Goal: Transaction & Acquisition: Purchase product/service

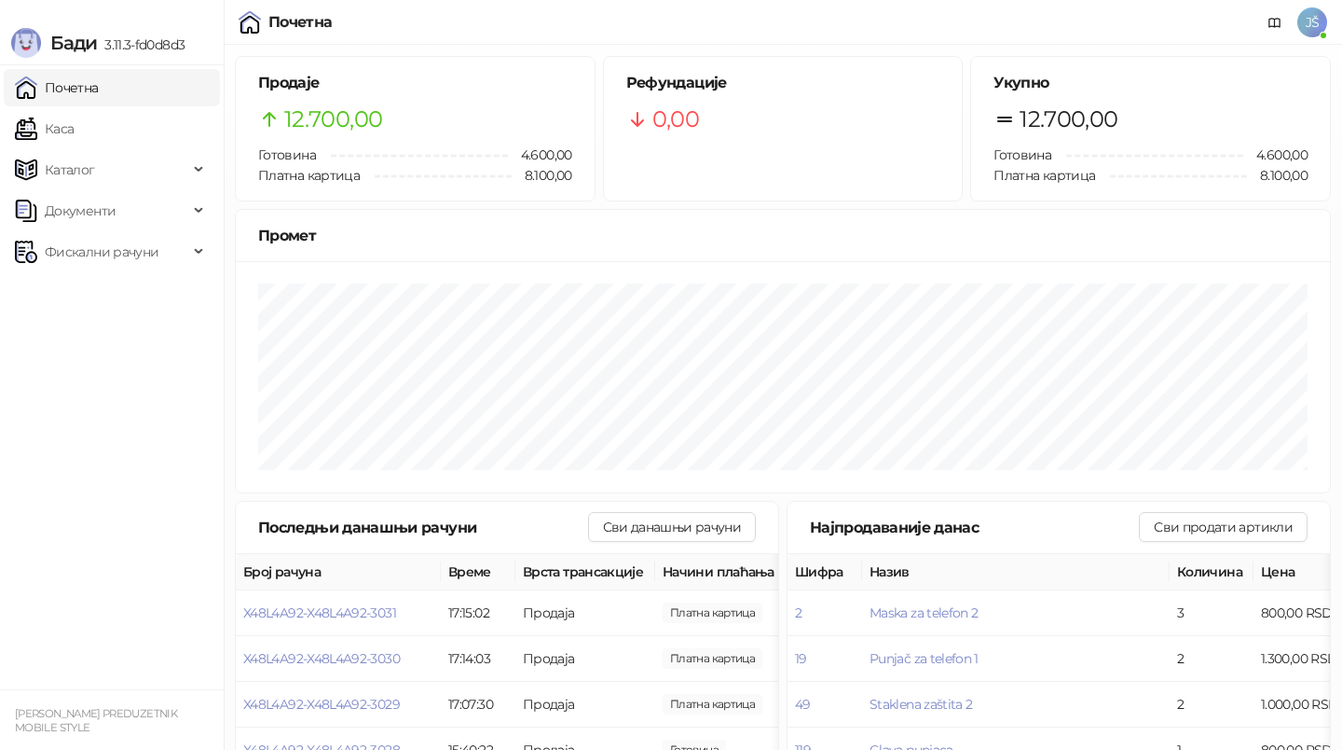
click at [74, 133] on link "Каса" at bounding box center [44, 128] width 59 height 37
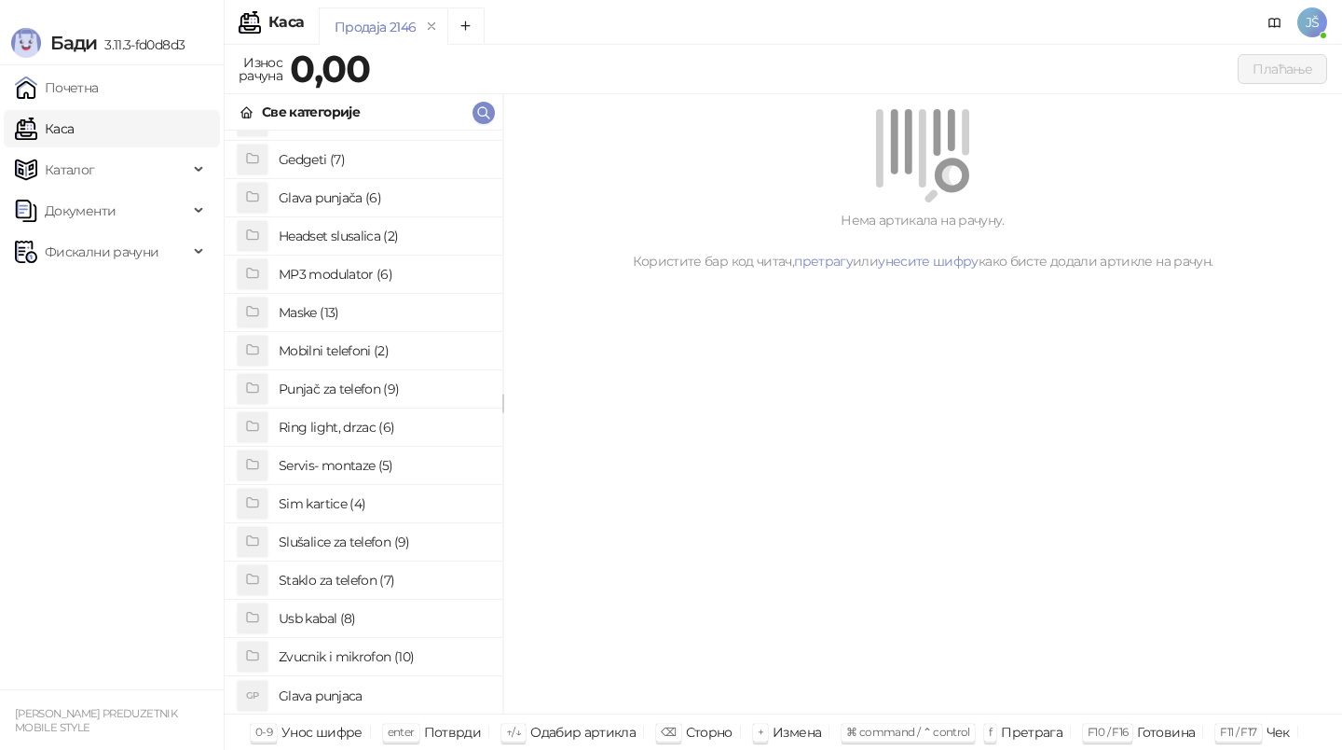
scroll to position [144, 0]
click at [332, 576] on h4 "Staklo za telefon (7)" at bounding box center [383, 579] width 209 height 30
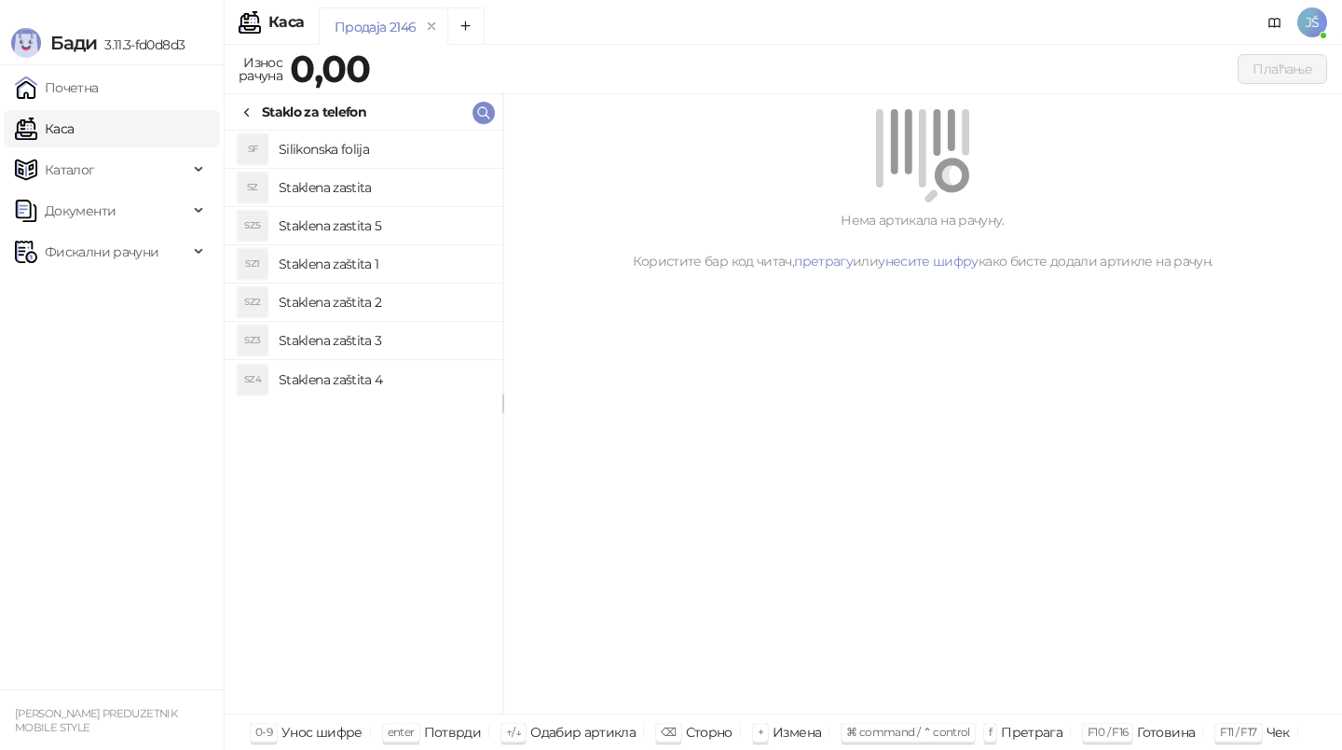
click at [406, 352] on h4 "Staklena zaštita 3" at bounding box center [383, 340] width 209 height 30
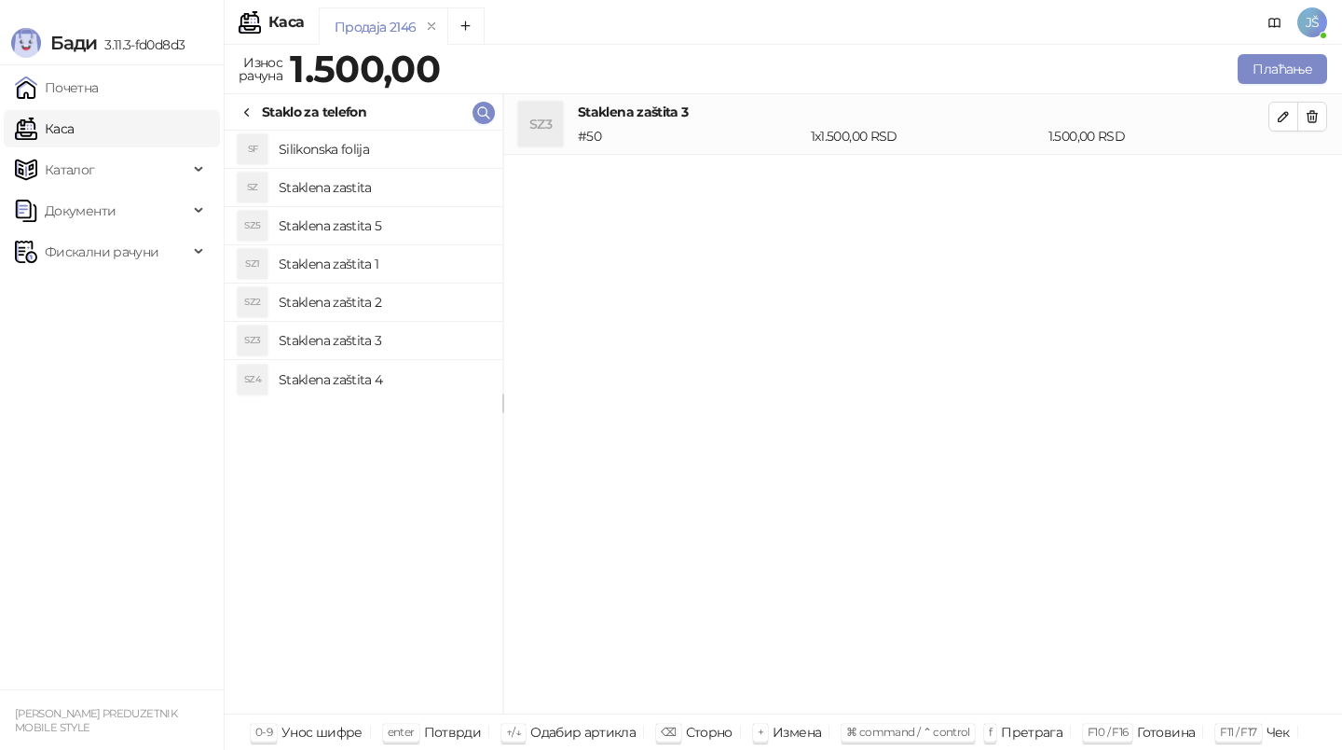
click at [421, 296] on h4 "Staklena zaštita 2" at bounding box center [383, 302] width 209 height 30
click at [1314, 113] on icon "button" at bounding box center [1313, 116] width 10 height 11
click at [1307, 74] on button "Плаћање" at bounding box center [1282, 69] width 89 height 30
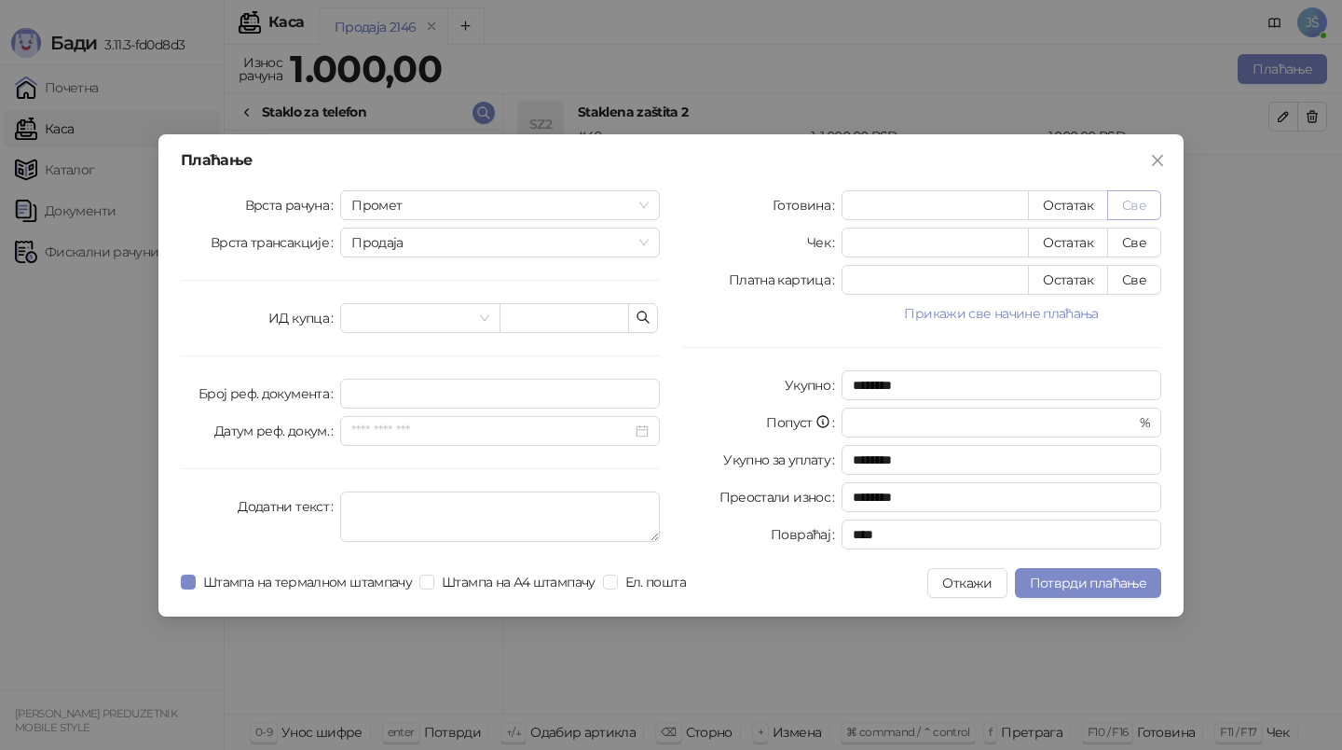
click at [1146, 207] on button "Све" at bounding box center [1134, 205] width 54 height 30
type input "****"
click at [1070, 577] on span "Потврди плаћање" at bounding box center [1088, 582] width 117 height 17
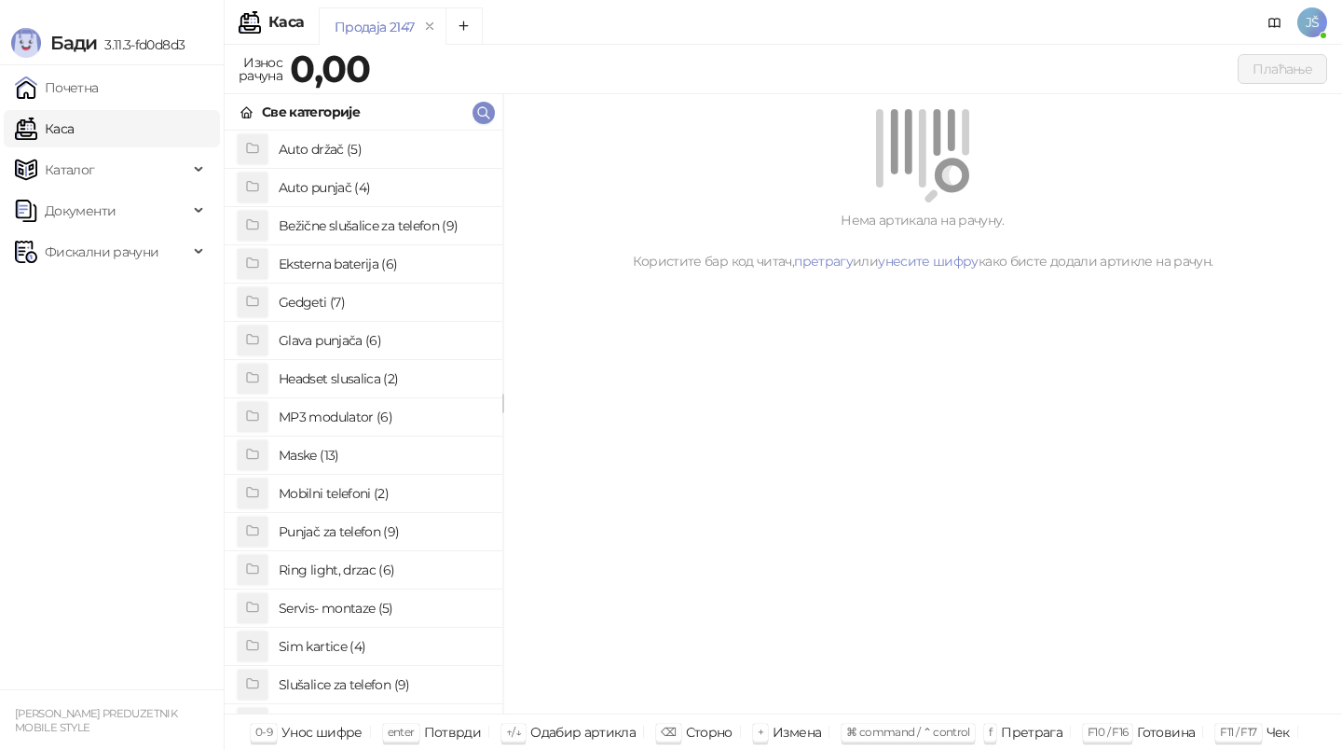
click at [467, 451] on h4 "Maske (13)" at bounding box center [383, 455] width 209 height 30
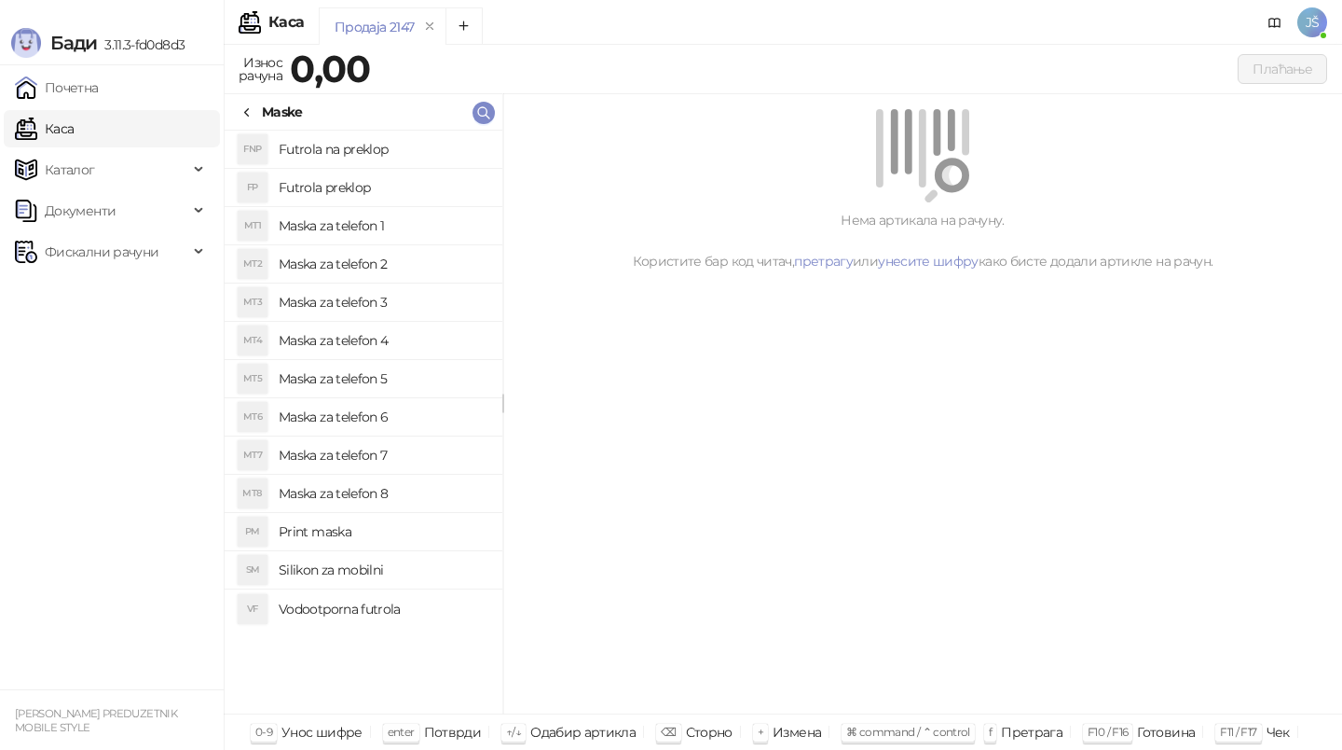
click at [402, 214] on h4 "Maska za telefon 1" at bounding box center [383, 226] width 209 height 30
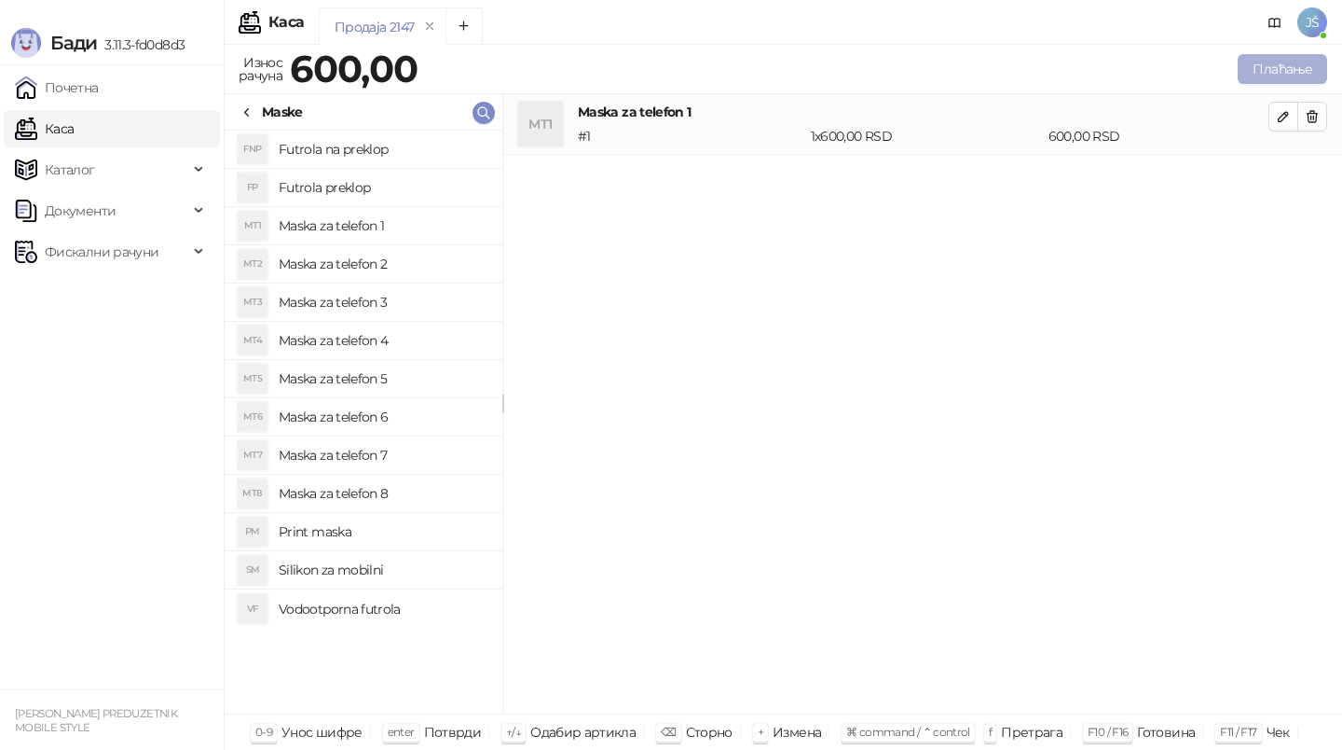
click at [1278, 75] on button "Плаћање" at bounding box center [1282, 69] width 89 height 30
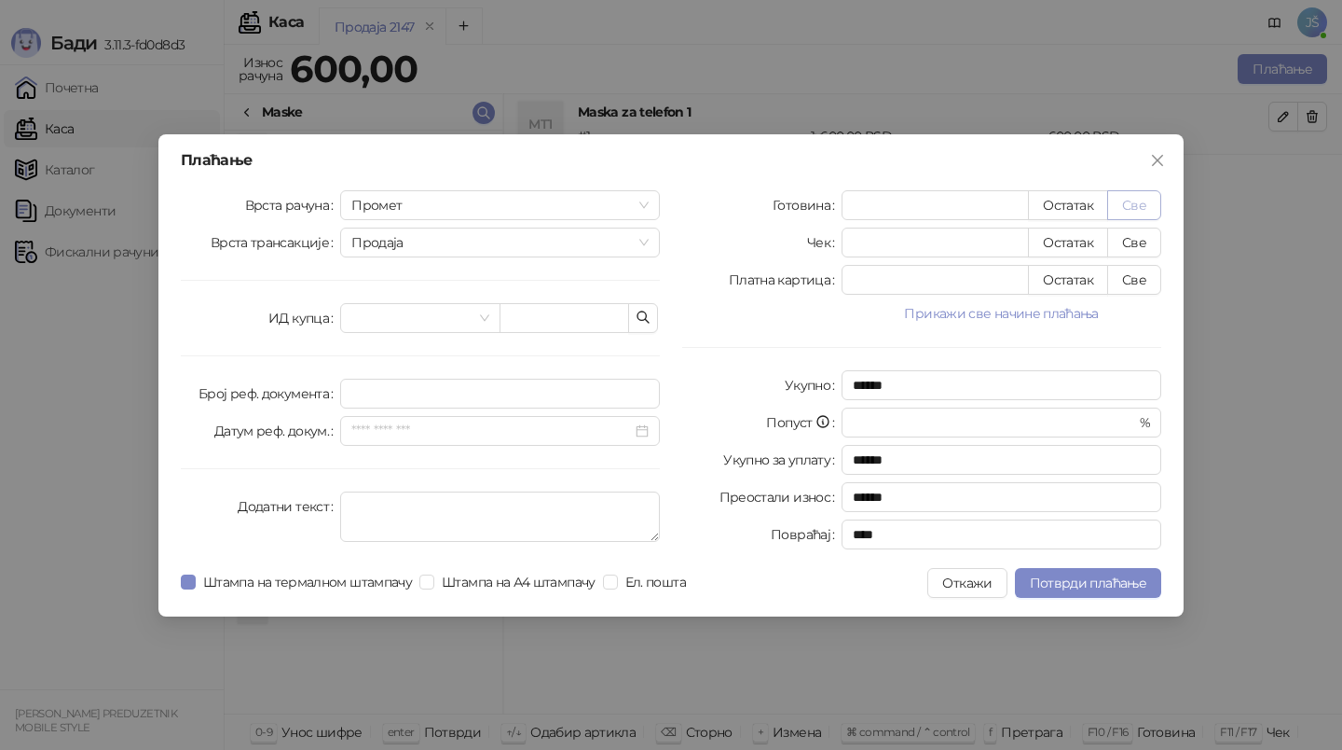
click at [1156, 200] on button "Све" at bounding box center [1134, 205] width 54 height 30
type input "***"
type input "****"
click at [1066, 583] on span "Потврди плаћање" at bounding box center [1088, 582] width 117 height 17
